Goal: Answer question/provide support

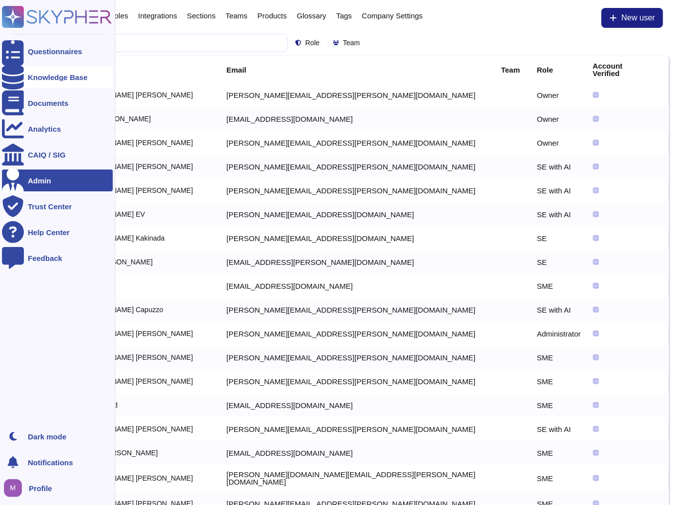
click at [25, 71] on div "Knowledge Base" at bounding box center [57, 77] width 111 height 22
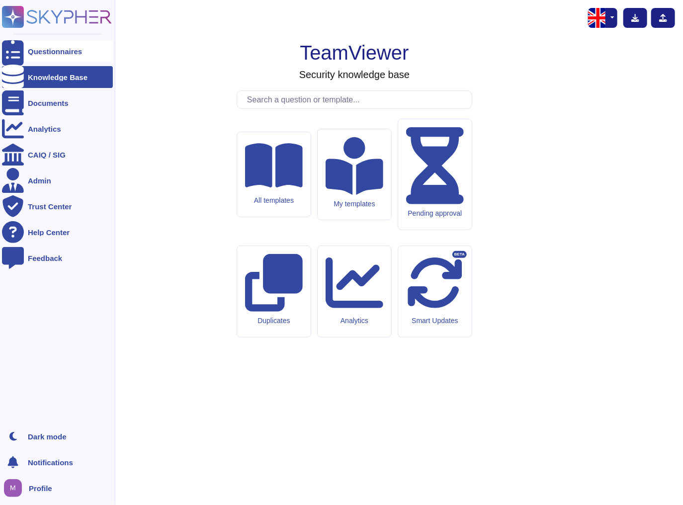
click at [50, 55] on div "Questionnaires" at bounding box center [57, 51] width 111 height 22
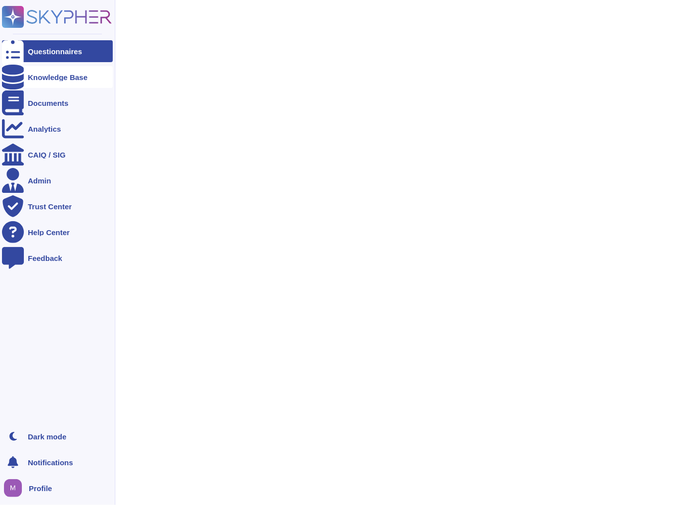
click at [43, 68] on div "Knowledge Base" at bounding box center [57, 77] width 111 height 22
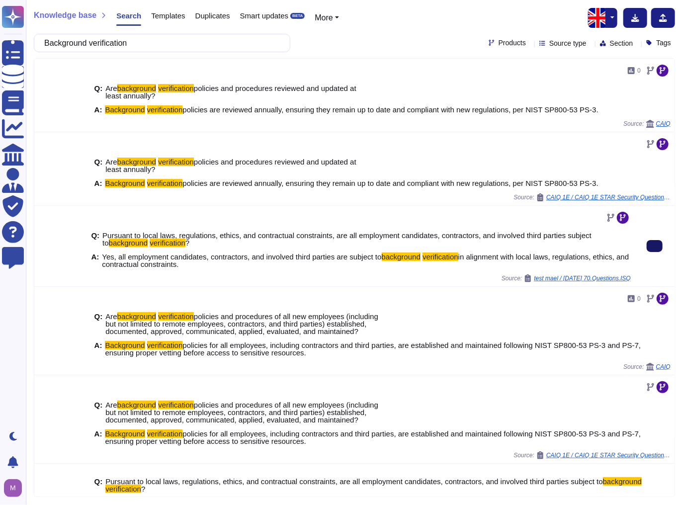
click at [655, 251] on button at bounding box center [655, 246] width 16 height 12
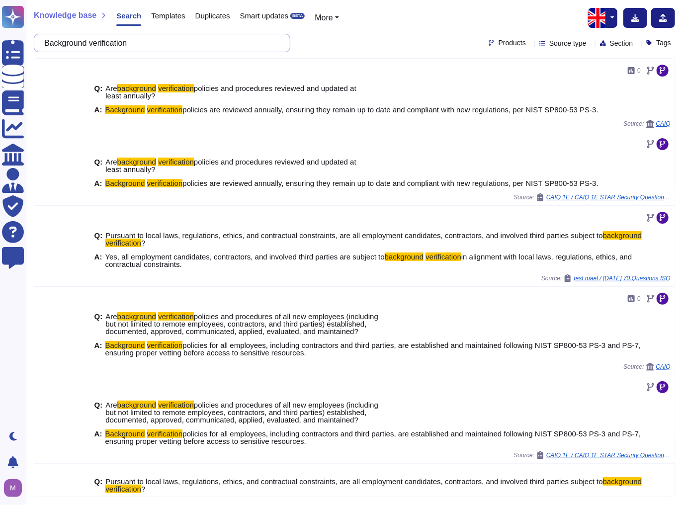
drag, startPoint x: 153, startPoint y: 44, endPoint x: 0, endPoint y: 43, distance: 153.7
click at [0, 43] on html "Questionnaires Knowledge Base Documents Analytics CAIQ / SIG Admin Trust Center…" at bounding box center [341, 252] width 683 height 505
paste input "Does your organization have formal user registration and de-registration proces…"
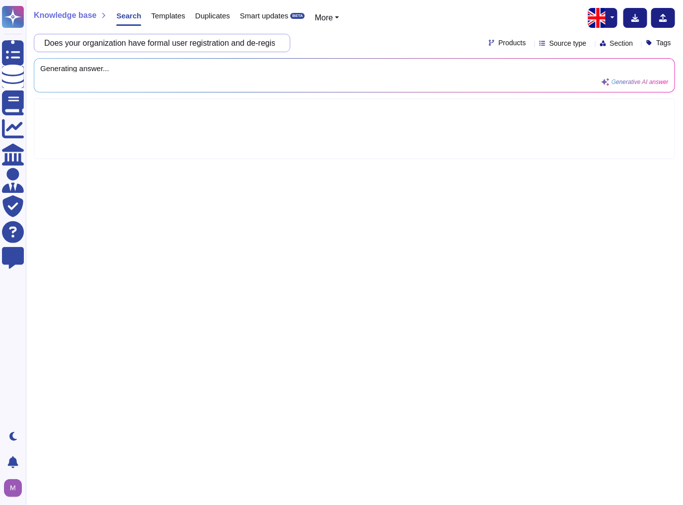
click at [179, 40] on input "Does your organization have formal user registration and de-registration proces…" at bounding box center [159, 42] width 241 height 17
drag, startPoint x: 200, startPoint y: 42, endPoint x: 284, endPoint y: 45, distance: 84.1
click at [284, 45] on div "Does your organization have formal user registration and de-registration proces…" at bounding box center [162, 43] width 257 height 18
click at [270, 42] on input "Does your organization have formal user registration and de-registration proces…" at bounding box center [159, 42] width 241 height 17
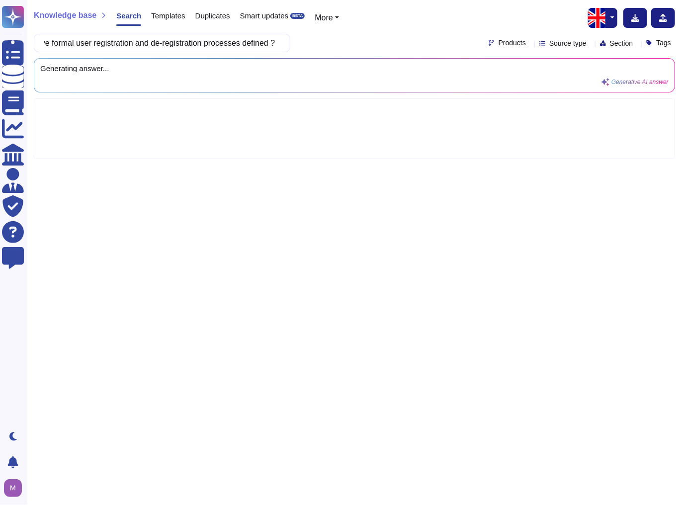
scroll to position [0, 0]
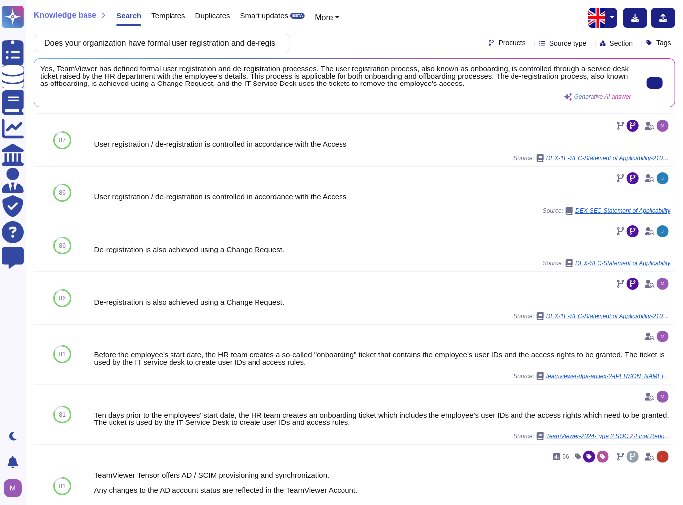
click at [196, 80] on span "Yes, TeamViewer has defined formal user registration and de-registration proces…" at bounding box center [335, 76] width 591 height 22
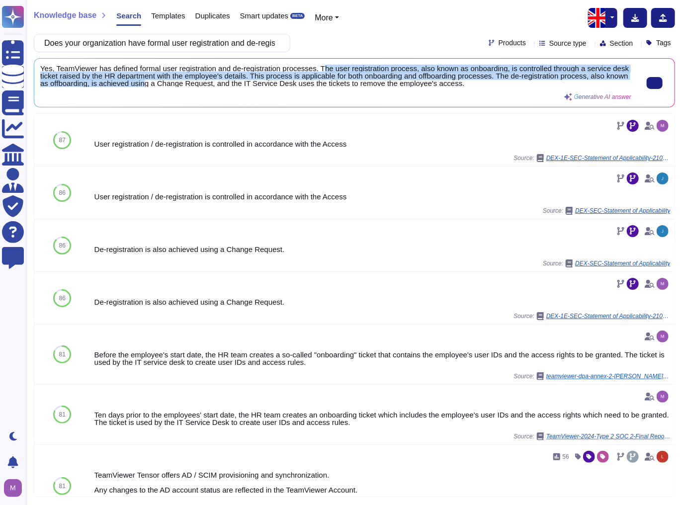
scroll to position [1, 0]
drag, startPoint x: 321, startPoint y: 66, endPoint x: 493, endPoint y: 83, distance: 173.4
click at [493, 83] on span "Yes, TeamViewer has defined formal user registration and de-registration proces…" at bounding box center [335, 76] width 591 height 22
click at [655, 83] on icon at bounding box center [655, 83] width 0 height 0
click at [161, 41] on input "Does your organization have formal user registration and de-registration proces…" at bounding box center [159, 42] width 241 height 17
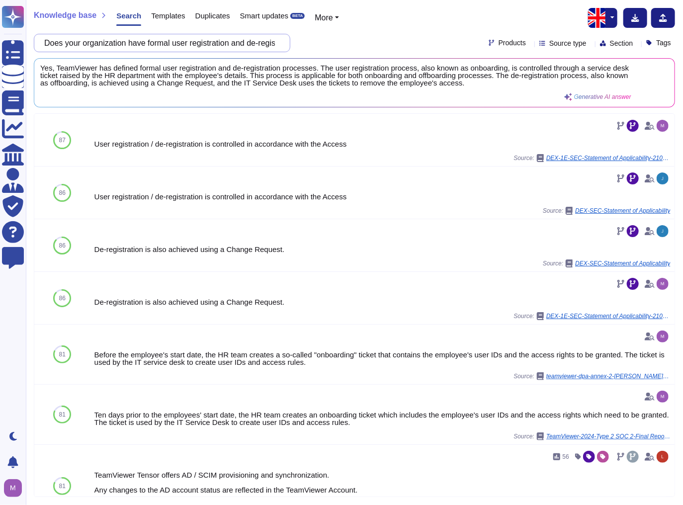
paste input "It is managed through mandatory onboarding training, recurring awareness sessio…"
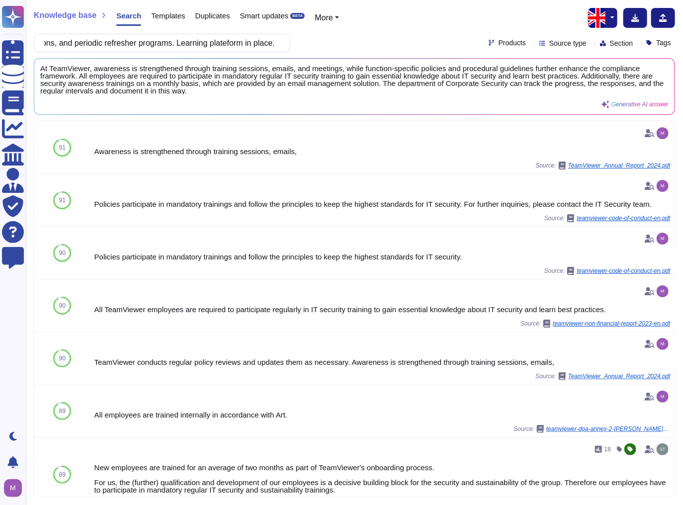
scroll to position [0, 0]
click at [176, 44] on input "It is managed through mandatory onboarding training, recurring awareness sessio…" at bounding box center [159, 42] width 241 height 17
paste input "How is the organization's awareness and training program managed?"
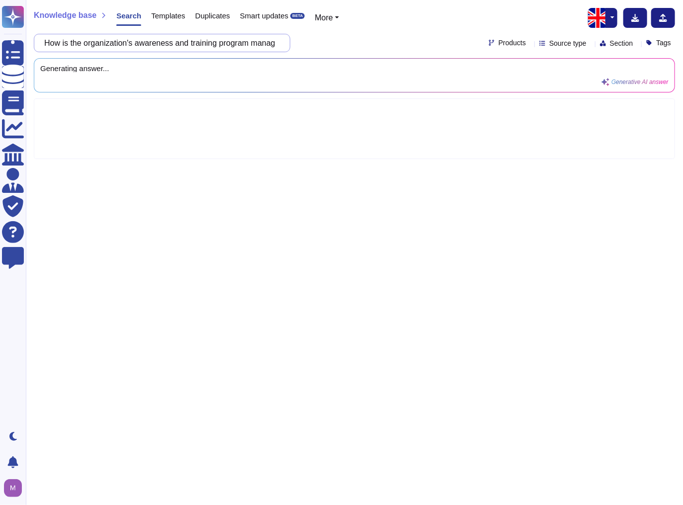
scroll to position [0, 21]
drag, startPoint x: 199, startPoint y: 40, endPoint x: 343, endPoint y: 55, distance: 144.0
click at [343, 55] on div "Knowledge base Search Templates Duplicates Smart updates BETA More How is the o…" at bounding box center [354, 252] width 657 height 505
type input "How is the organization's awareness and training program managed?"
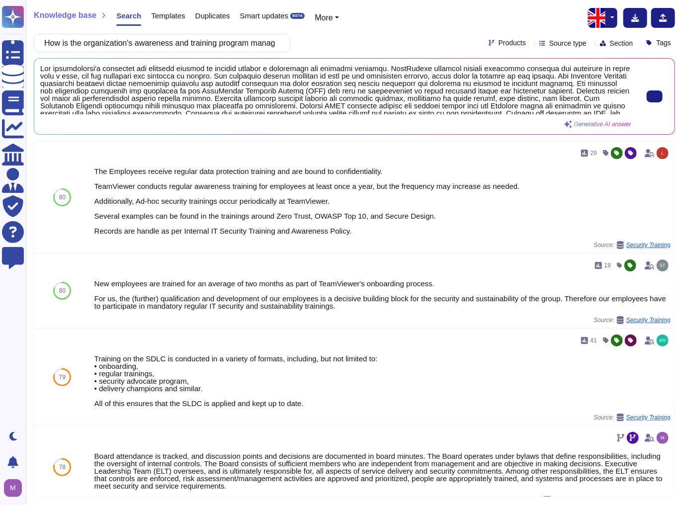
click at [218, 80] on span at bounding box center [335, 90] width 591 height 50
click at [656, 99] on button at bounding box center [655, 97] width 16 height 12
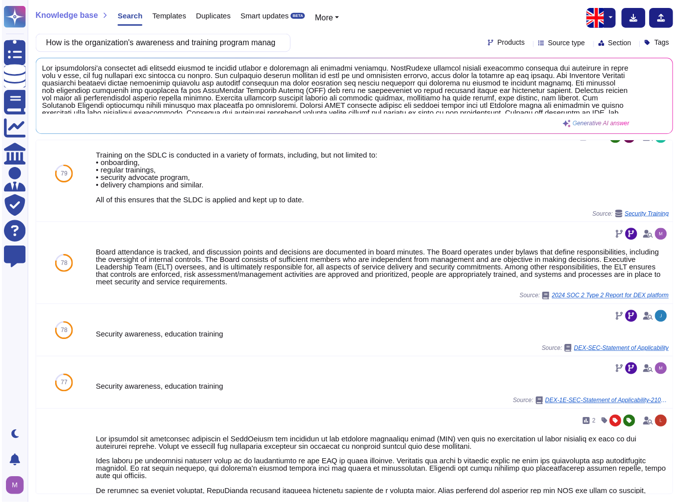
scroll to position [199, 0]
